Goal: Information Seeking & Learning: Learn about a topic

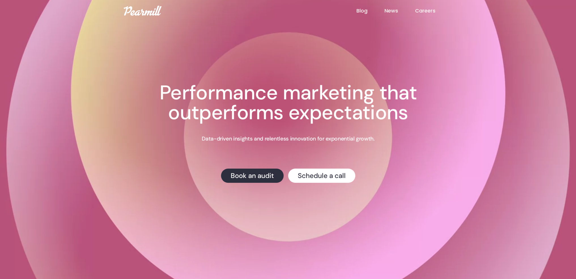
click at [430, 8] on link "Careers" at bounding box center [433, 10] width 37 height 7
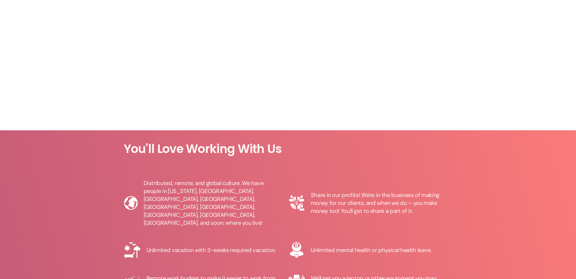
scroll to position [340, 0]
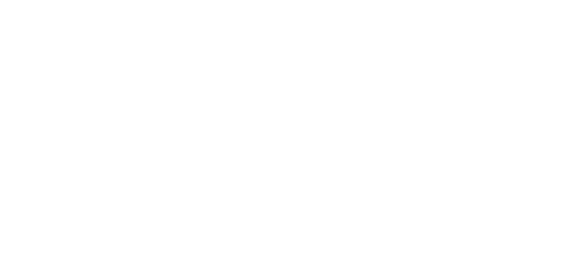
scroll to position [28, 0]
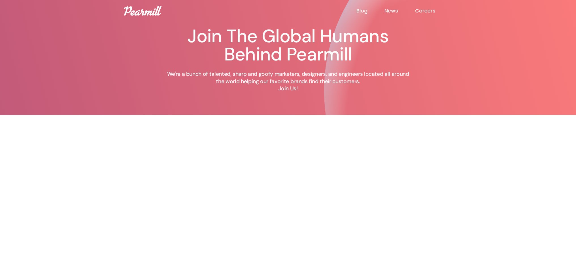
scroll to position [85, 0]
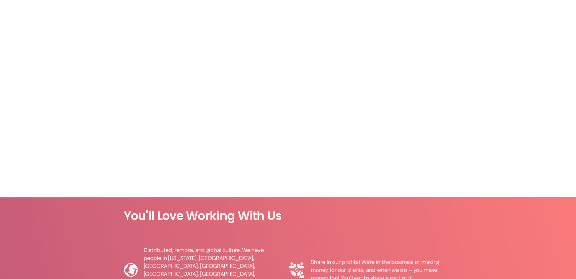
scroll to position [217, 0]
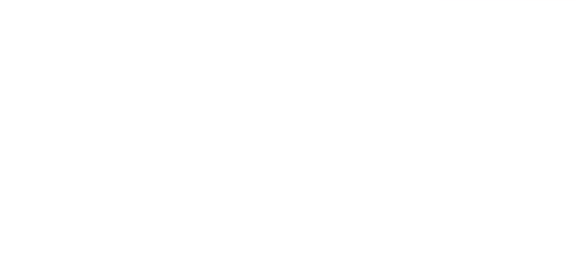
scroll to position [57, 0]
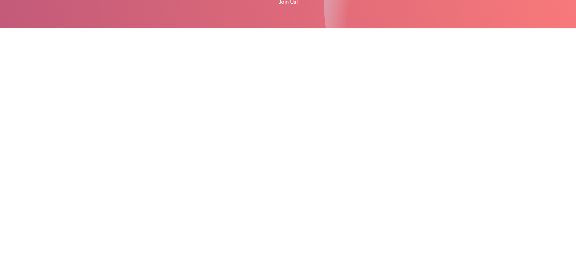
scroll to position [85, 0]
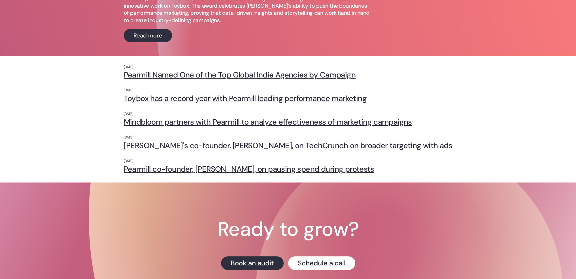
scroll to position [113, 0]
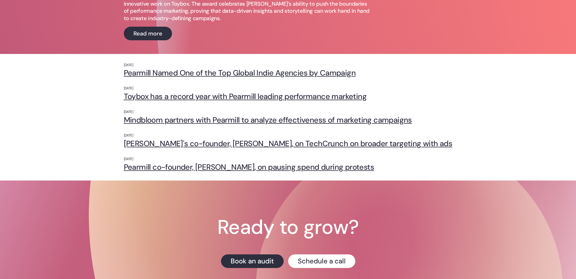
click at [268, 142] on link "[PERSON_NAME]'s co-founder, [PERSON_NAME], on TechCrunch on broader targeting w…" at bounding box center [288, 143] width 329 height 9
click at [177, 169] on link "Pearmill co-founder, Nima Gardideh, on pausing spend during protests" at bounding box center [288, 166] width 329 height 9
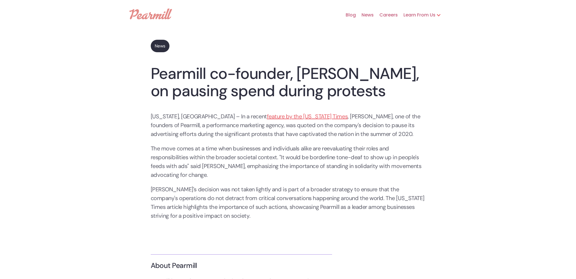
click at [411, 16] on div "Learn From Us" at bounding box center [417, 15] width 38 height 7
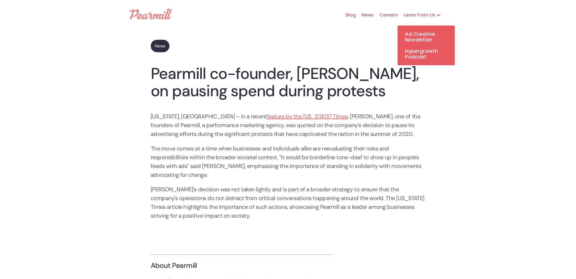
click at [144, 16] on img at bounding box center [151, 14] width 43 height 11
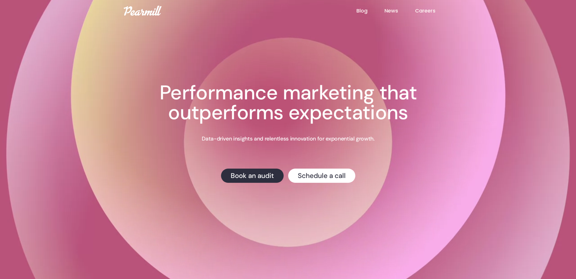
click at [361, 12] on link "Blog" at bounding box center [370, 10] width 28 height 7
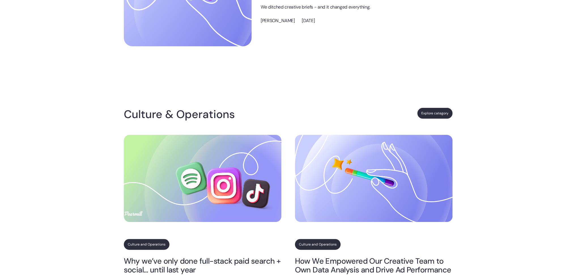
scroll to position [284, 0]
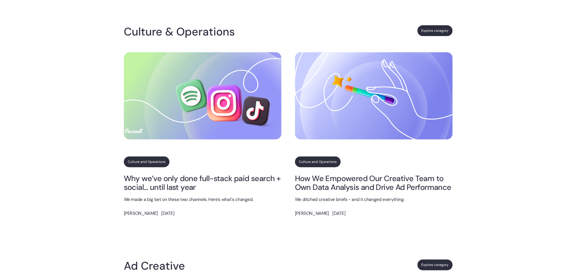
click at [173, 179] on link "Why we’ve only done full-stack paid search + social… until last year" at bounding box center [203, 183] width 158 height 18
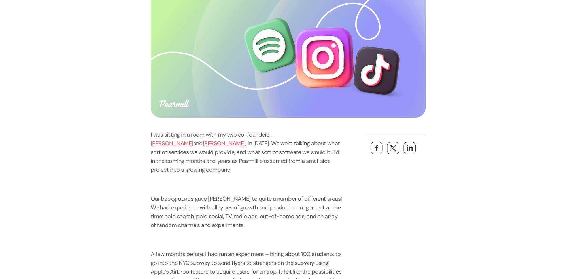
scroll to position [169, 0]
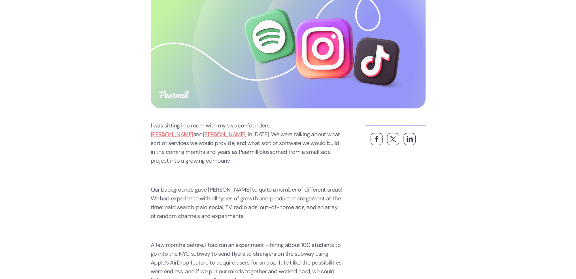
click at [245, 130] on link "Mary" at bounding box center [224, 133] width 43 height 7
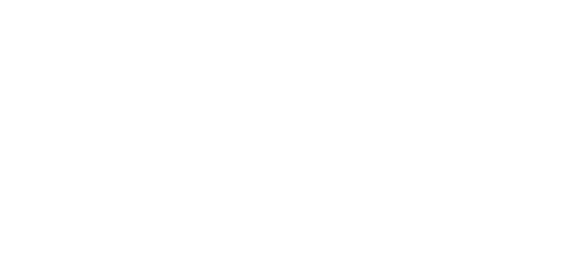
scroll to position [188, 0]
